Goal: Task Accomplishment & Management: Complete application form

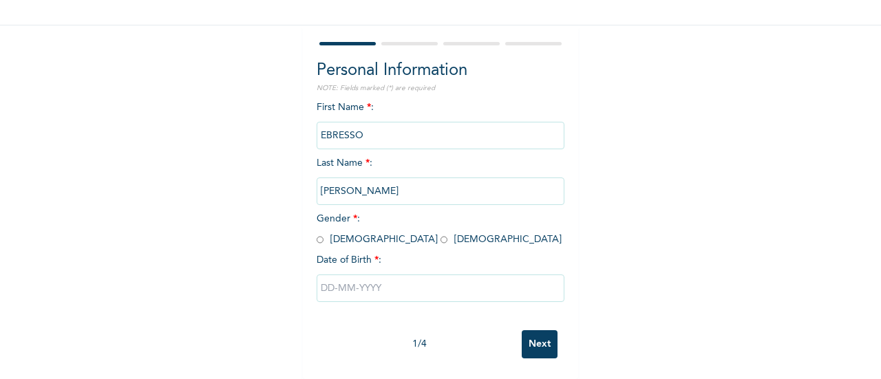
scroll to position [106, 0]
click at [317, 233] on input "radio" at bounding box center [320, 239] width 7 height 13
radio input "true"
click at [320, 281] on input "text" at bounding box center [441, 289] width 248 height 28
select select "9"
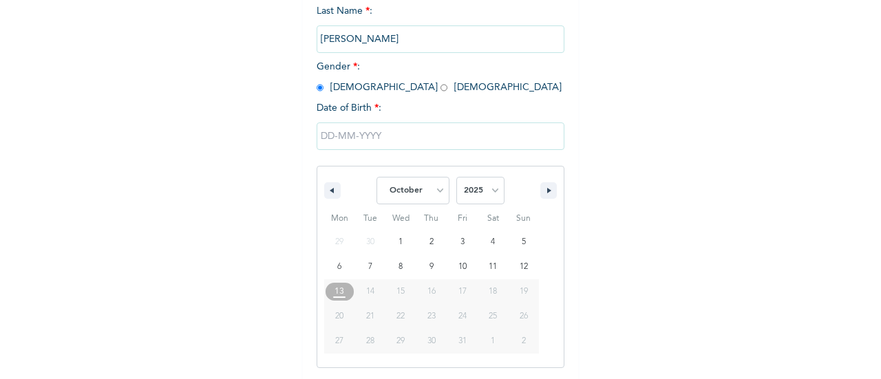
scroll to position [247, 0]
click at [473, 194] on select "2025 2024 2023 2022 2021 2020 2019 2018 2017 2016 2015 2014 2013 2012 2011 2010…" at bounding box center [480, 190] width 48 height 28
select select "1982"
click at [456, 178] on select "2025 2024 2023 2022 2021 2020 2019 2018 2017 2016 2015 2014 2013 2012 2011 2010…" at bounding box center [480, 190] width 48 height 28
click at [428, 189] on select "January February March April May June July August September October November De…" at bounding box center [413, 190] width 73 height 28
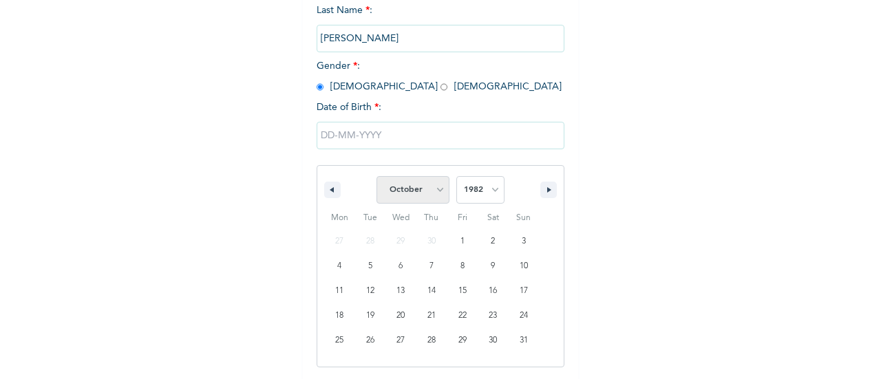
select select "8"
click at [377, 178] on select "January February March April May June July August September October November De…" at bounding box center [413, 190] width 73 height 28
type input "[DATE]"
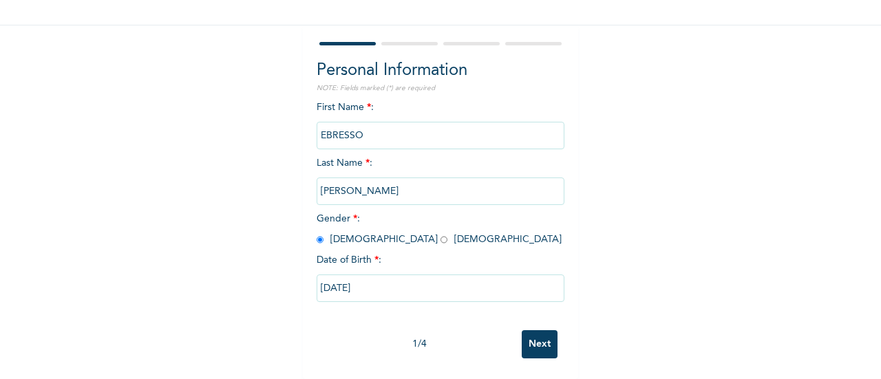
scroll to position [106, 0]
click at [341, 276] on input "[DATE]" at bounding box center [441, 289] width 248 height 28
select select "8"
select select "1982"
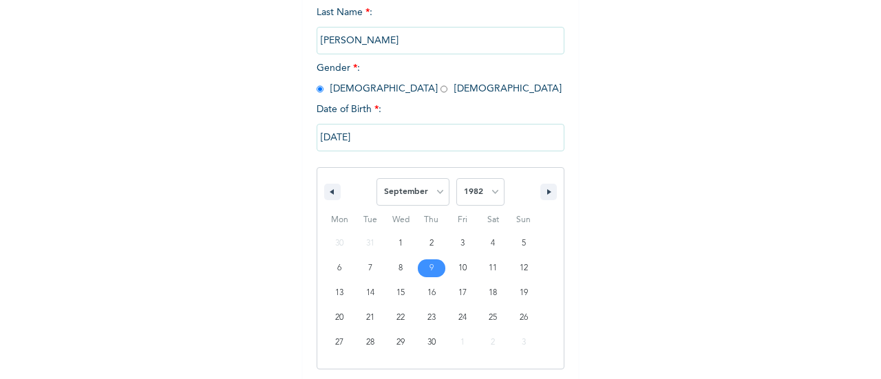
scroll to position [247, 0]
type input "[DATE]"
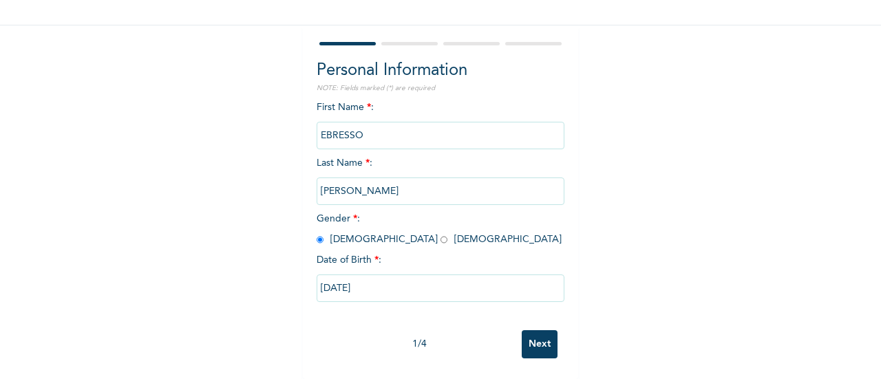
click at [527, 332] on input "Next" at bounding box center [540, 344] width 36 height 28
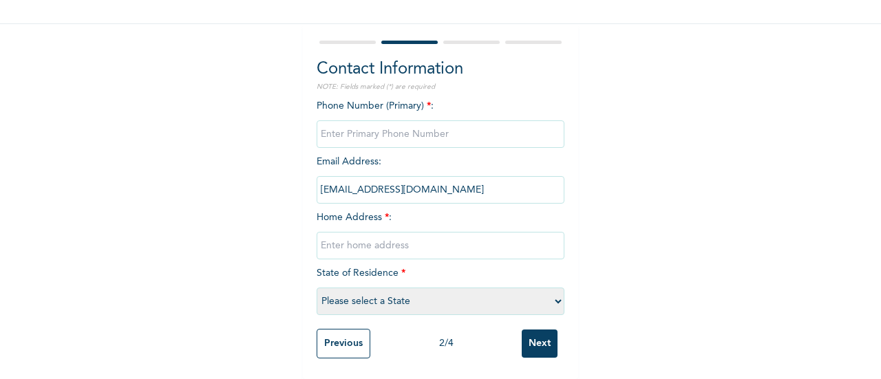
click at [443, 120] on input "phone" at bounding box center [441, 134] width 248 height 28
type input "07031113978"
click at [416, 184] on input "[EMAIL_ADDRESS][DOMAIN_NAME]" at bounding box center [441, 190] width 248 height 28
click at [397, 236] on input "text" at bounding box center [441, 246] width 248 height 28
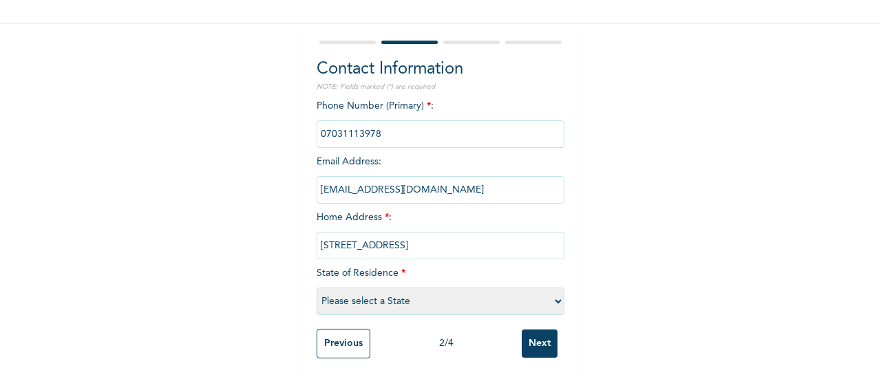
type input "[STREET_ADDRESS]"
click at [436, 290] on select "Please select a State [PERSON_NAME] (FCT) [PERSON_NAME] Ibom [GEOGRAPHIC_DATA] …" at bounding box center [441, 302] width 248 height 28
select select "25"
click at [317, 288] on select "Please select a State [PERSON_NAME] (FCT) [PERSON_NAME] Ibom [GEOGRAPHIC_DATA] …" at bounding box center [441, 302] width 248 height 28
click at [534, 339] on input "Next" at bounding box center [540, 344] width 36 height 28
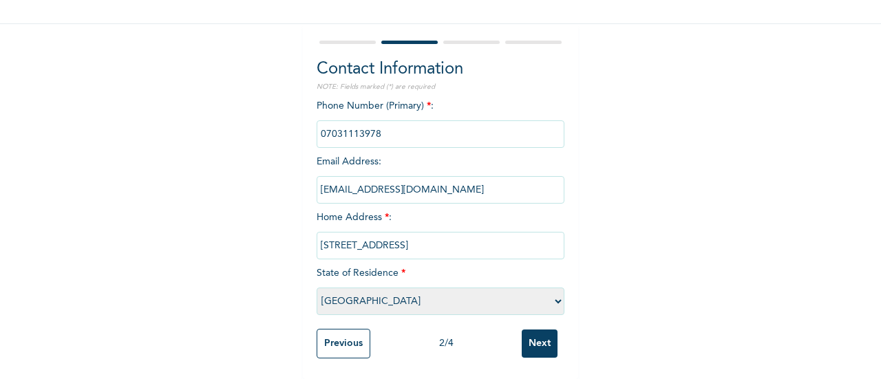
scroll to position [0, 0]
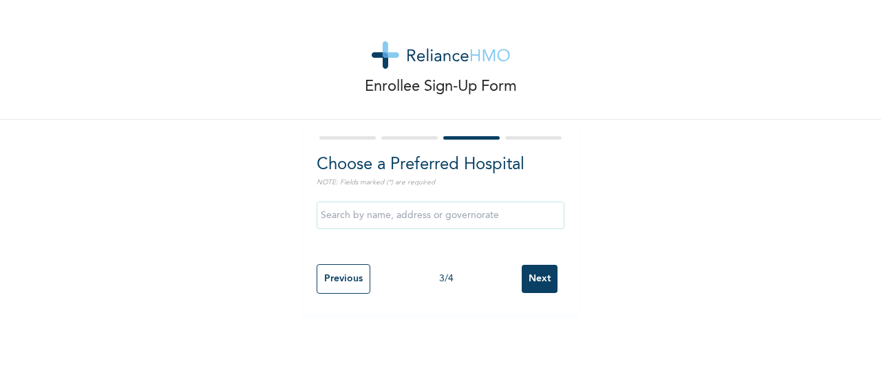
click at [421, 218] on input "text" at bounding box center [441, 216] width 248 height 28
type input "R"
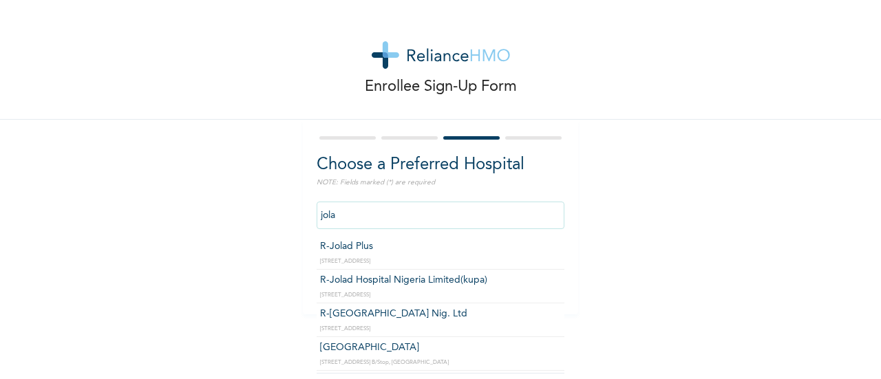
type input "R-[GEOGRAPHIC_DATA] Nig. Ltd"
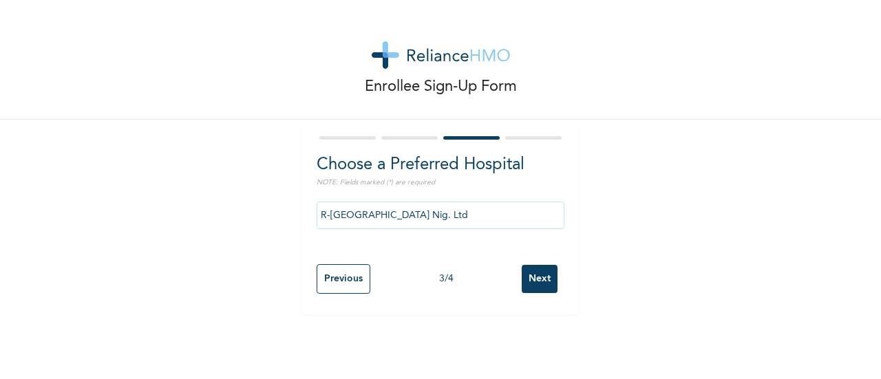
click at [553, 284] on div "Previous 3 / 4 Next" at bounding box center [441, 278] width 248 height 43
click at [545, 284] on input "Next" at bounding box center [540, 279] width 36 height 28
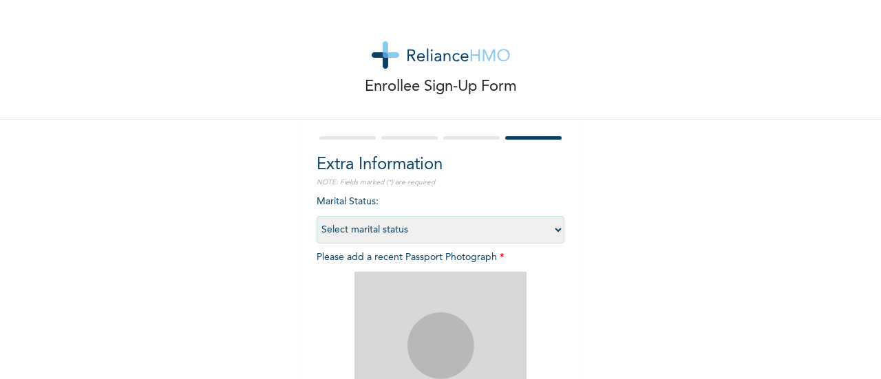
click at [482, 233] on select "Select marital status [DEMOGRAPHIC_DATA] Married [DEMOGRAPHIC_DATA] Widow/[DEMO…" at bounding box center [441, 230] width 248 height 28
select select "2"
click at [317, 216] on select "Select marital status [DEMOGRAPHIC_DATA] Married [DEMOGRAPHIC_DATA] Widow/[DEMO…" at bounding box center [441, 230] width 248 height 28
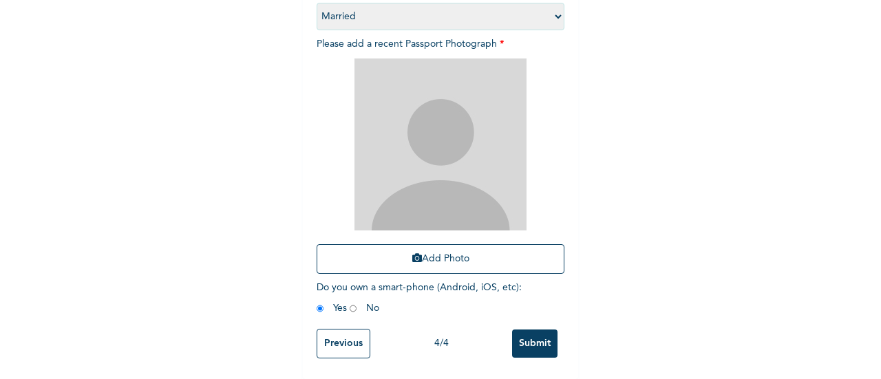
scroll to position [224, 0]
click at [445, 253] on button "Add Photo" at bounding box center [441, 259] width 248 height 30
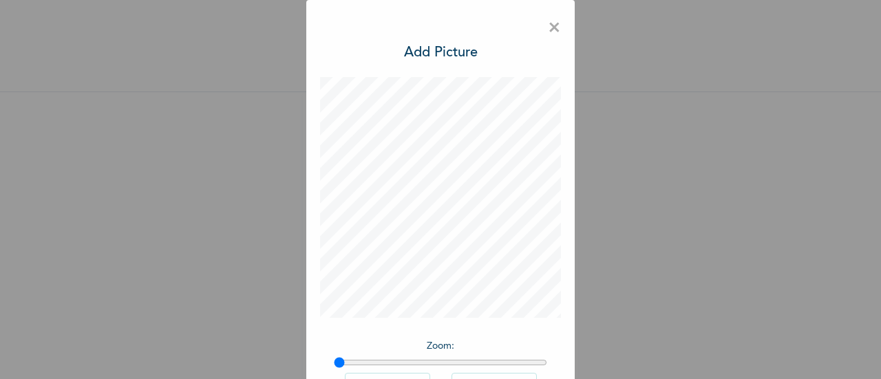
scroll to position [101, 0]
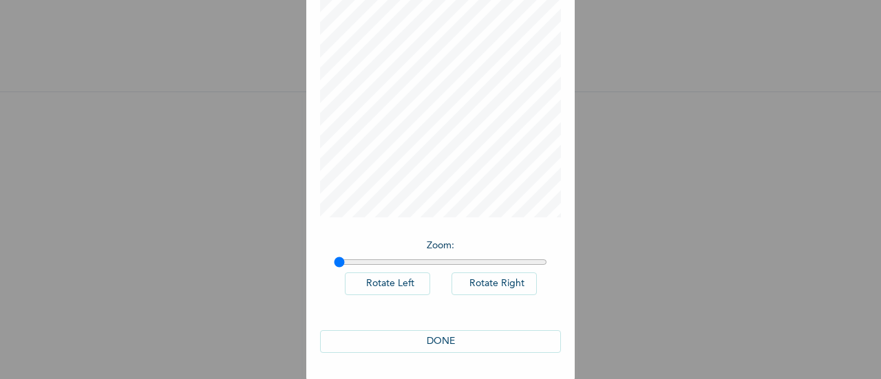
click at [454, 336] on button "DONE" at bounding box center [440, 341] width 241 height 23
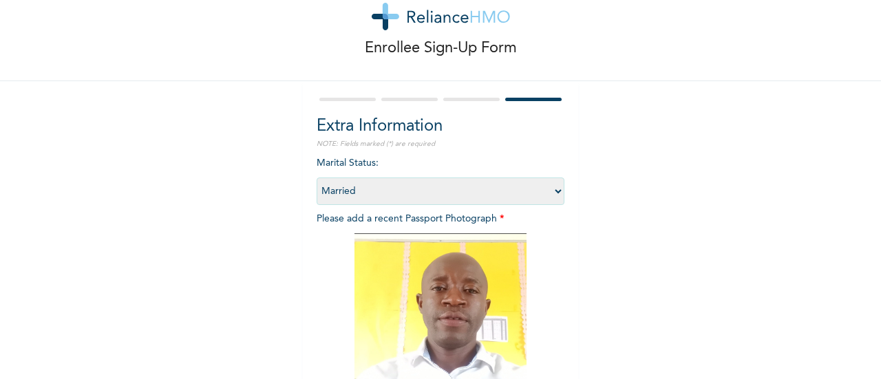
scroll to position [224, 0]
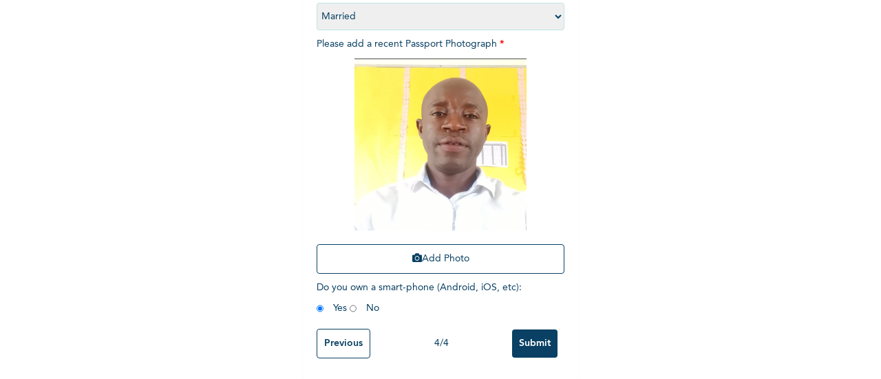
click at [529, 334] on input "Submit" at bounding box center [534, 344] width 45 height 28
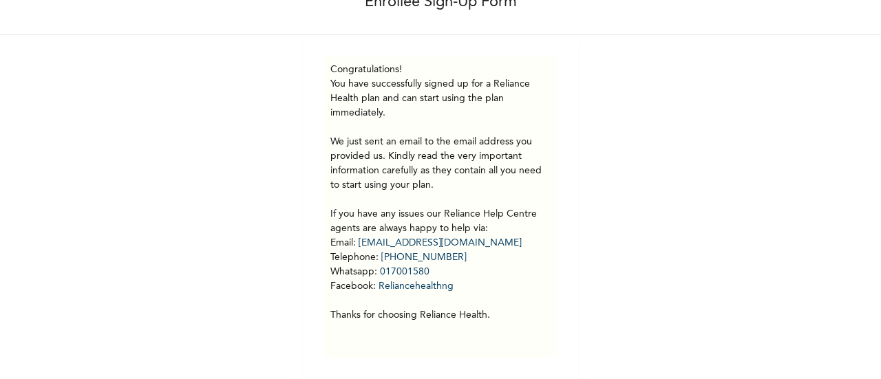
scroll to position [0, 0]
